Goal: Information Seeking & Learning: Learn about a topic

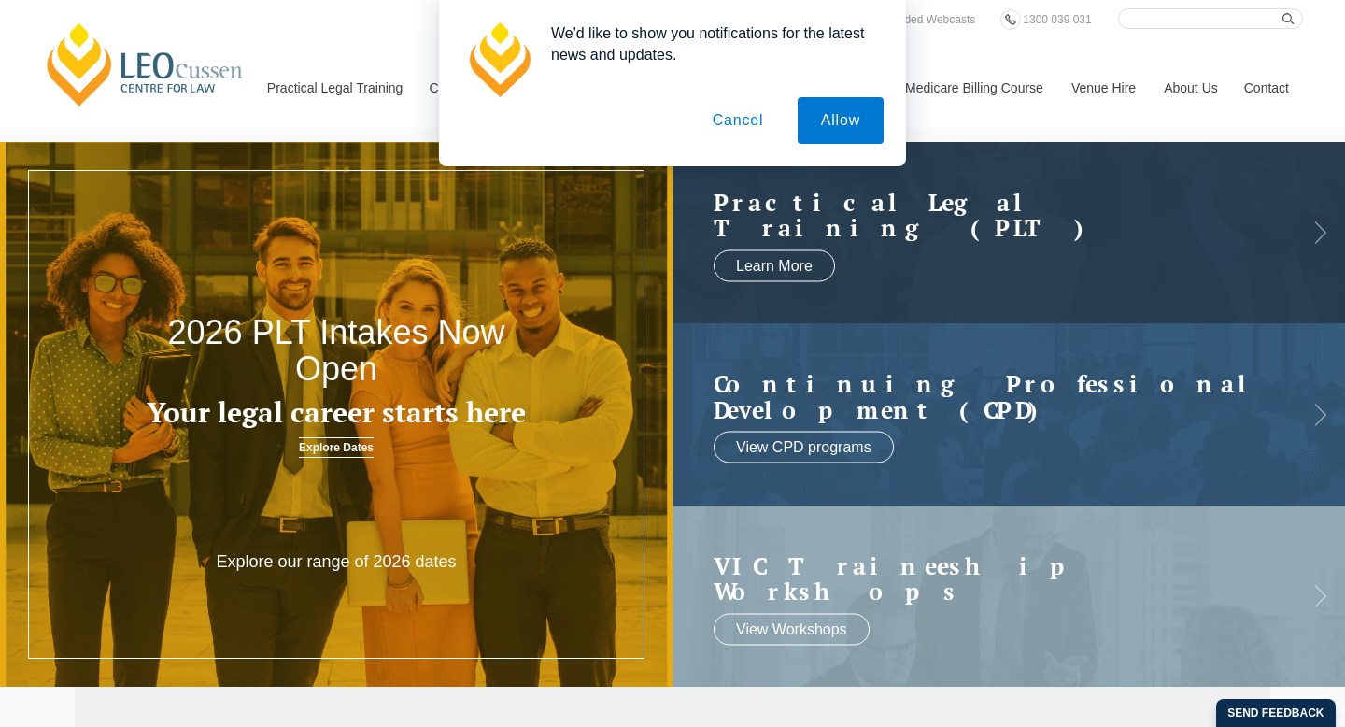
click at [741, 125] on button "Cancel" at bounding box center [738, 120] width 98 height 47
